Goal: Transaction & Acquisition: Purchase product/service

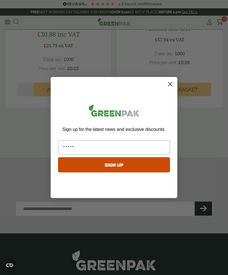
scroll to position [1612, 0]
click at [166, 89] on circle "Close dialog" at bounding box center [170, 84] width 9 height 9
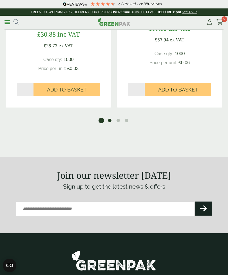
click at [107, 118] on button "2" at bounding box center [110, 121] width 6 height 6
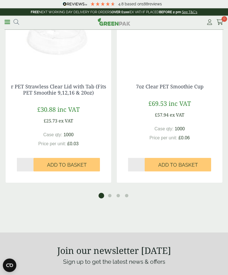
scroll to position [1537, 0]
click at [110, 193] on button "2" at bounding box center [110, 196] width 6 height 6
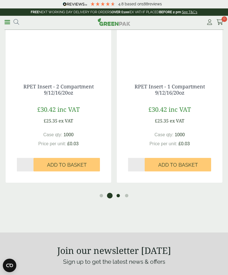
click at [119, 193] on button "3" at bounding box center [119, 196] width 6 height 6
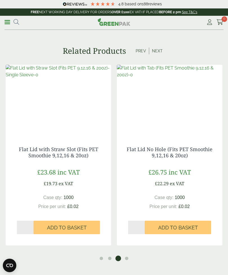
scroll to position [1474, 0]
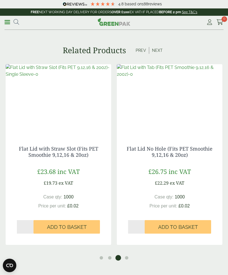
click at [57, 224] on span "Add to Basket" at bounding box center [67, 227] width 40 height 6
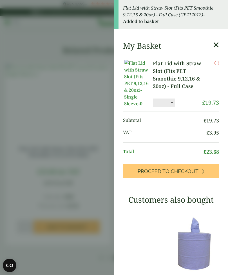
click at [182, 169] on span "Proceed to Checkout" at bounding box center [168, 172] width 61 height 6
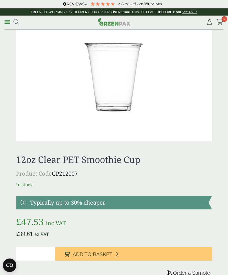
scroll to position [691, 0]
click at [145, 251] on button "Add to Basket" at bounding box center [133, 255] width 157 height 14
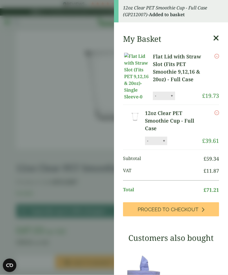
scroll to position [683, 0]
click at [184, 70] on link "Flat Lid with Straw Slot (Fits PET Smoothie 9,12,16 & 20oz) - Full Case" at bounding box center [177, 68] width 49 height 30
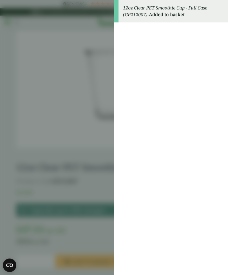
scroll to position [702, 0]
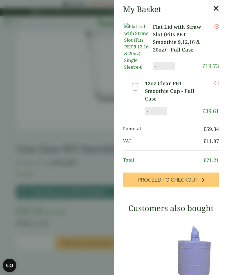
click at [219, 5] on icon at bounding box center [216, 9] width 6 height 8
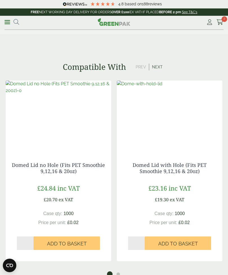
scroll to position [1210, 0]
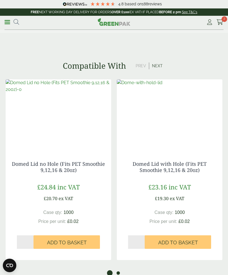
click at [120, 271] on button "2" at bounding box center [119, 274] width 6 height 6
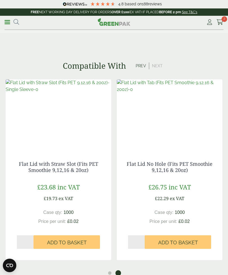
click at [226, 17] on span "2" at bounding box center [225, 19] width 6 height 6
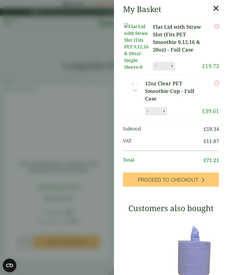
click at [52, 56] on aside "My Basket Flat Lid with Straw Slot (Fits PET Smoothie 9,12,16 & 20oz) - Full Ca…" at bounding box center [114, 137] width 228 height 275
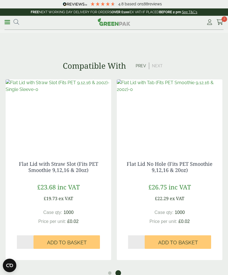
click at [17, 16] on div "Menu 4.8 Based on 188 reviews My Account 2" at bounding box center [114, 23] width 219 height 14
click at [19, 20] on icon at bounding box center [17, 22] width 6 height 6
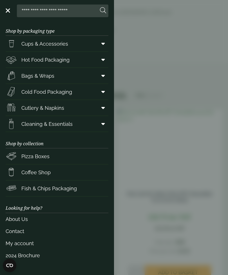
click at [45, 14] on input "search" at bounding box center [58, 11] width 79 height 12
click at [44, 45] on span "Cups & Accessories" at bounding box center [44, 44] width 47 height 8
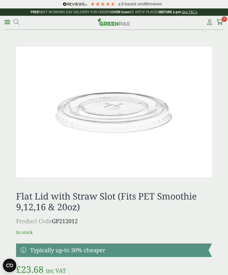
click at [219, 21] on icon at bounding box center [220, 22] width 7 height 6
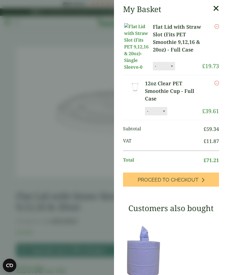
click at [218, 12] on link at bounding box center [216, 10] width 6 height 10
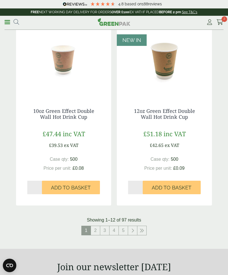
scroll to position [1088, 0]
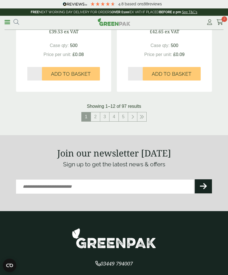
click at [97, 114] on link "2" at bounding box center [95, 117] width 9 height 9
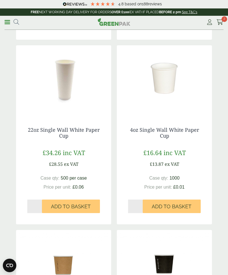
scroll to position [419, 0]
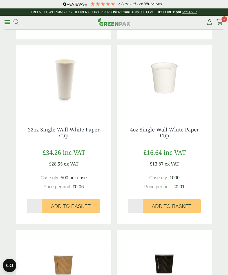
click at [184, 104] on img at bounding box center [164, 80] width 95 height 70
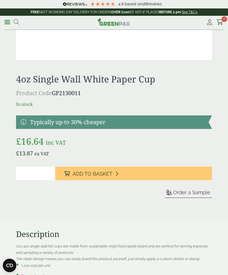
scroll to position [249, 0]
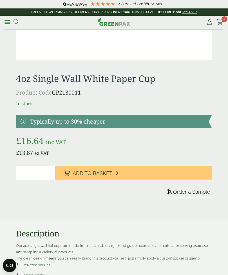
click at [124, 171] on button "Add to Basket" at bounding box center [133, 173] width 157 height 14
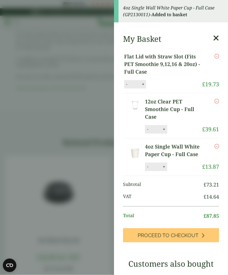
scroll to position [563, 0]
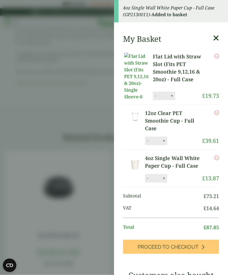
click at [213, 40] on icon at bounding box center [216, 38] width 6 height 8
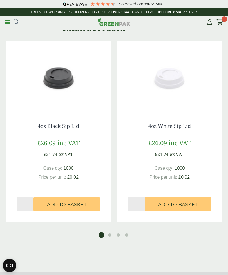
scroll to position [673, 0]
click at [72, 202] on span "Add to Basket" at bounding box center [67, 205] width 40 height 6
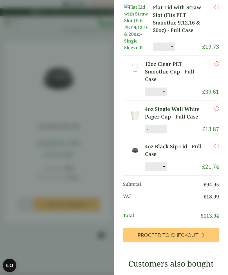
scroll to position [0, 0]
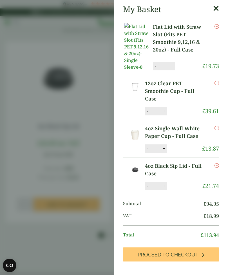
click at [185, 252] on span "Proceed to Checkout" at bounding box center [168, 255] width 61 height 6
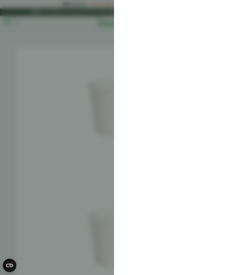
scroll to position [691, 0]
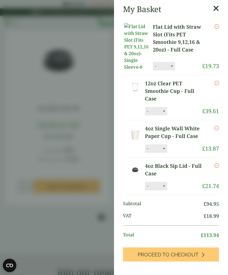
click at [216, 8] on icon at bounding box center [216, 9] width 6 height 8
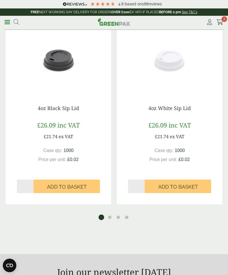
click at [10, 21] on link "Menu" at bounding box center [8, 22] width 6 height 6
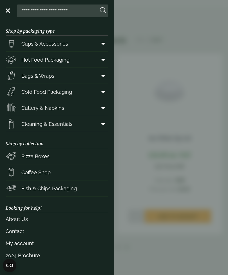
click at [72, 60] on link "Hot Food Packaging" at bounding box center [57, 60] width 103 height 16
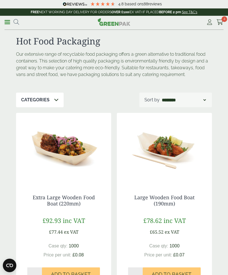
click at [8, 23] on link "Menu" at bounding box center [8, 22] width 6 height 6
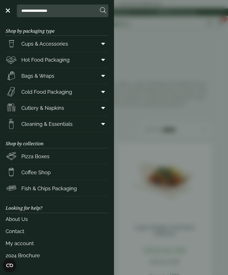
click at [76, 72] on link "Bags & Wraps" at bounding box center [57, 76] width 103 height 16
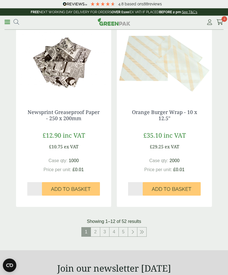
scroll to position [1098, 0]
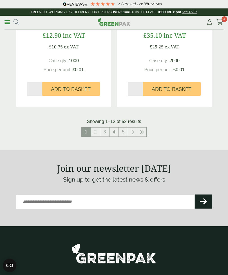
click at [96, 128] on link "2" at bounding box center [95, 132] width 9 height 9
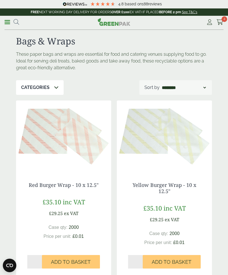
click at [221, 22] on icon at bounding box center [220, 22] width 7 height 6
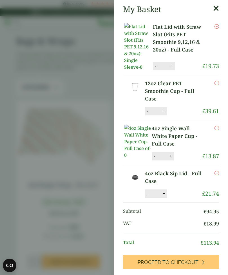
click at [182, 260] on span "Proceed to Checkout" at bounding box center [168, 263] width 61 height 6
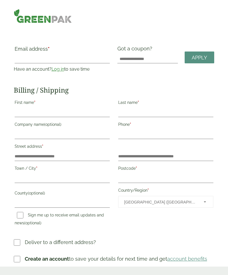
click at [26, 52] on label "Email address *" at bounding box center [62, 51] width 95 height 8
click at [26, 54] on input "Email address *" at bounding box center [62, 58] width 95 height 9
click at [22, 50] on label "Email address *" at bounding box center [62, 51] width 95 height 8
click at [22, 54] on input "Email address *" at bounding box center [62, 58] width 95 height 9
type input "**********"
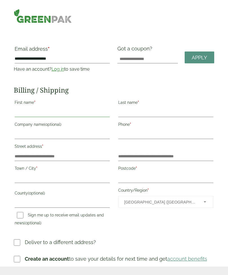
click at [62, 113] on input "First name *" at bounding box center [62, 112] width 95 height 9
type input "***"
click at [173, 112] on input "Last name *" at bounding box center [165, 112] width 95 height 9
type input "******"
click at [185, 134] on input "Phone *" at bounding box center [165, 134] width 95 height 9
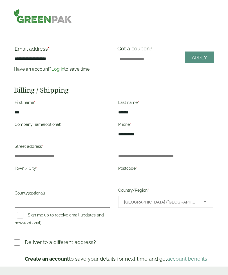
type input "**********"
click at [34, 132] on input "Company name (optional)" at bounding box center [62, 134] width 95 height 9
type input "**********"
click at [23, 154] on input "Street address *" at bounding box center [62, 156] width 95 height 9
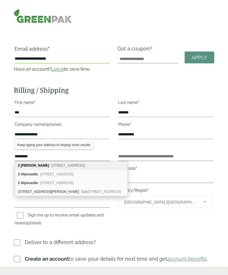
click at [26, 181] on div "2 Glyncastle Resolven, Neath, SA11 4NW" at bounding box center [71, 183] width 113 height 9
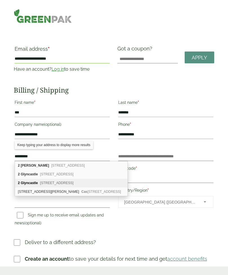
type input "**********"
type input "********"
type input "*****"
type input "********"
type input "**********"
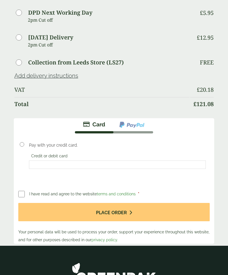
scroll to position [441, 0]
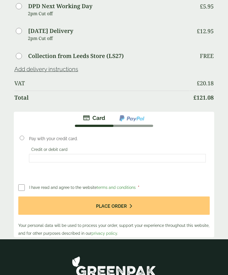
click at [39, 163] on div at bounding box center [117, 159] width 177 height 8
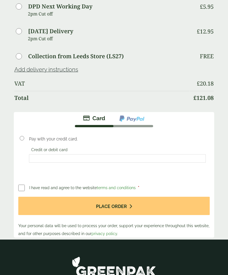
click at [75, 156] on div at bounding box center [117, 159] width 177 height 8
click at [206, 125] on div "Pay with your credit card. Credit or debit card Save payment information to my …" at bounding box center [114, 144] width 201 height 65
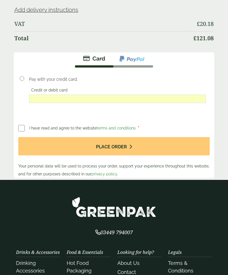
scroll to position [497, 0]
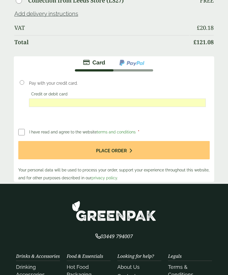
click at [185, 148] on button "Place order" at bounding box center [114, 150] width 192 height 18
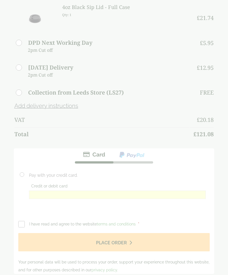
scroll to position [447, 0]
